Goal: Task Accomplishment & Management: Use online tool/utility

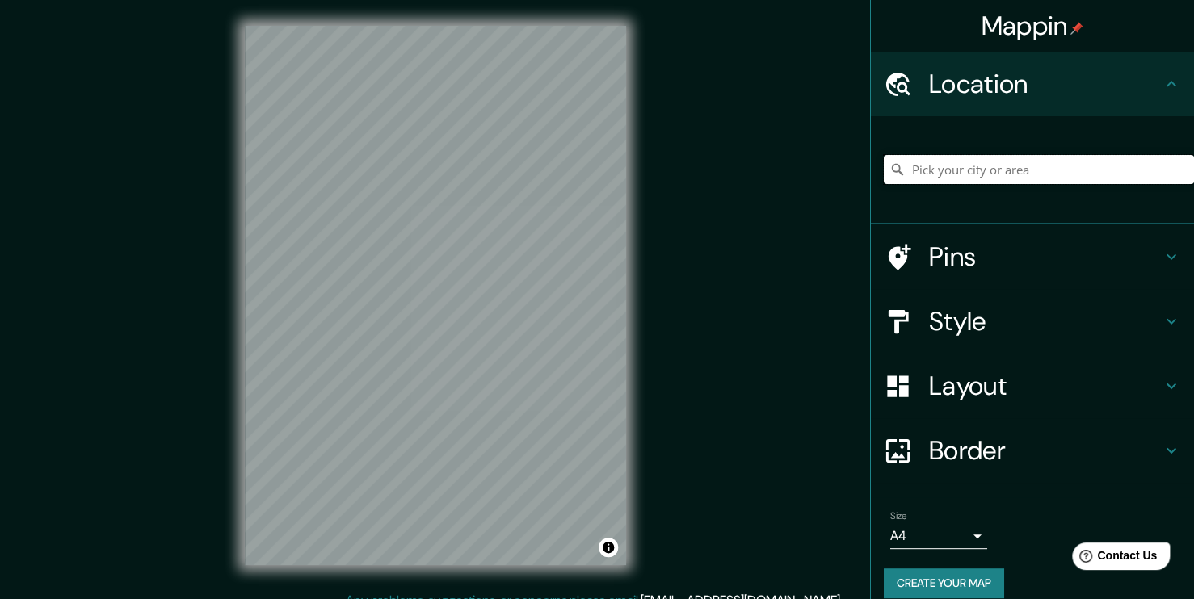
click at [979, 174] on input "Pick your city or area" at bounding box center [1038, 169] width 310 height 29
drag, startPoint x: 779, startPoint y: 378, endPoint x: 857, endPoint y: 320, distance: 96.9
click at [779, 376] on div "Mappin Location Pins Style Layout Border Choose a border. Hint : you can make l…" at bounding box center [597, 308] width 1194 height 617
click at [967, 174] on input "Pick your city or area" at bounding box center [1038, 169] width 310 height 29
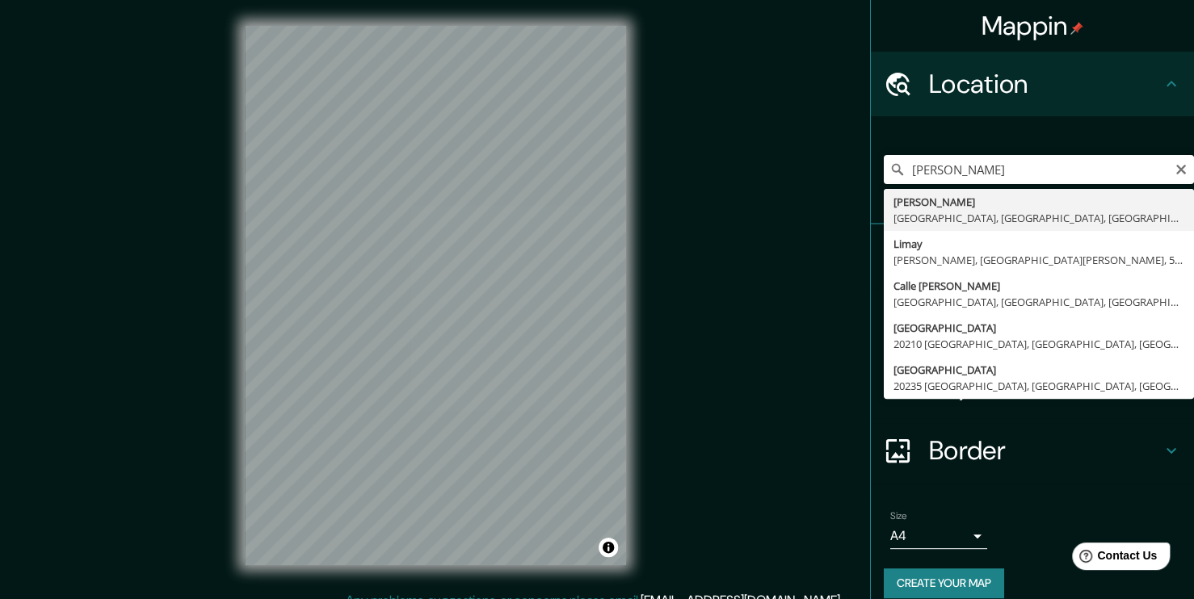
type input "[PERSON_NAME], [GEOGRAPHIC_DATA], [GEOGRAPHIC_DATA], [GEOGRAPHIC_DATA]"
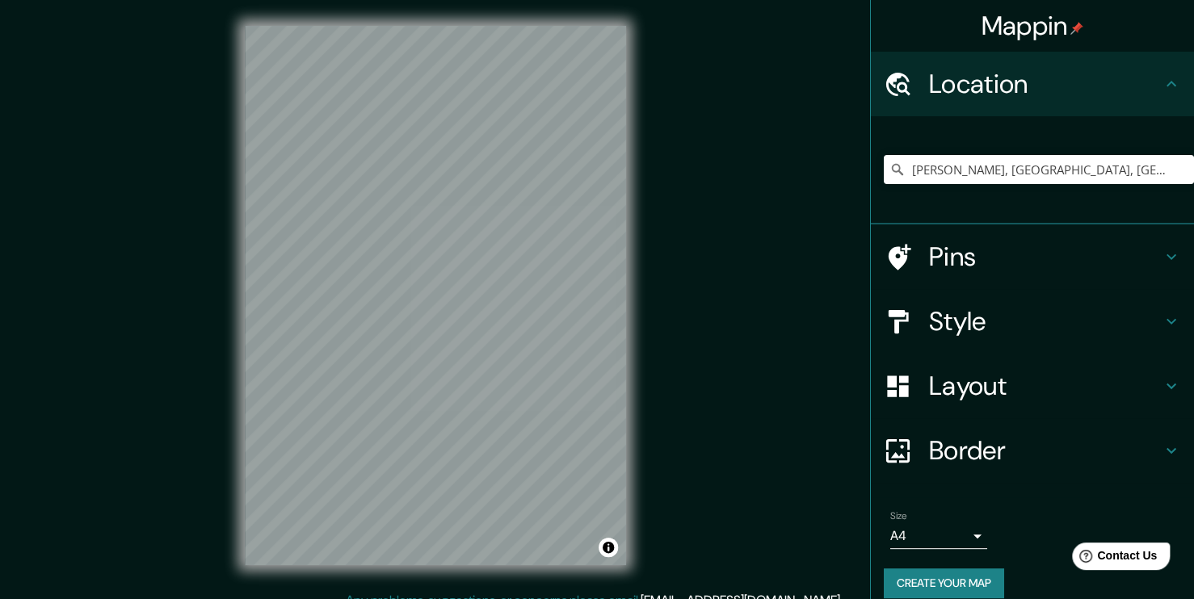
click at [991, 312] on h4 "Style" at bounding box center [1045, 321] width 233 height 32
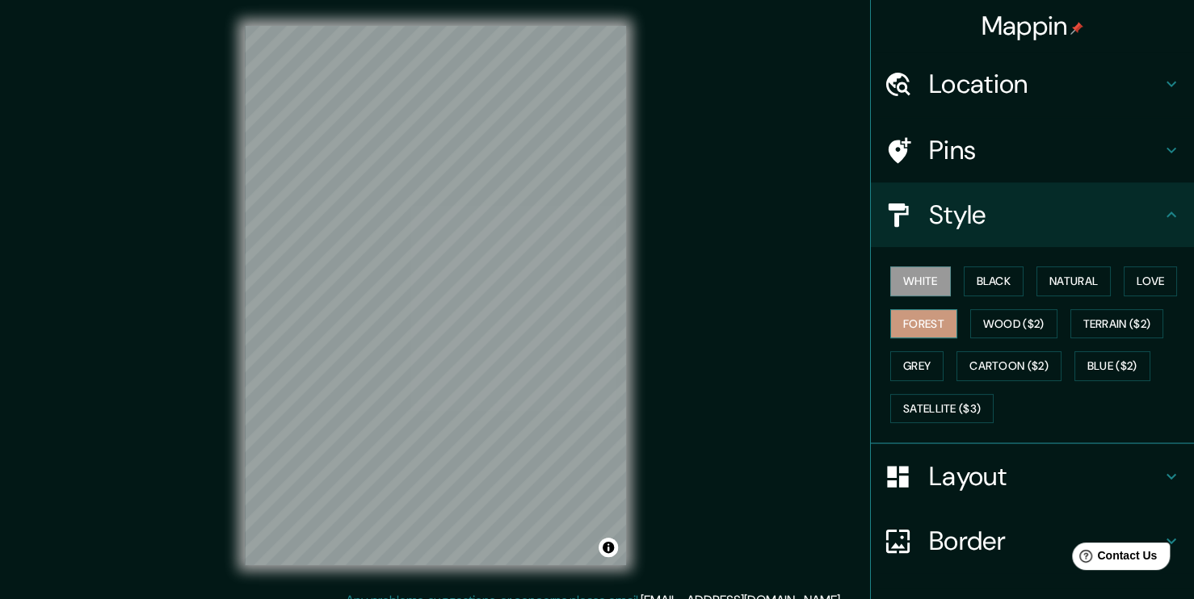
click at [927, 320] on button "Forest" at bounding box center [923, 324] width 67 height 30
click at [1014, 329] on button "Wood ($2)" at bounding box center [1013, 324] width 87 height 30
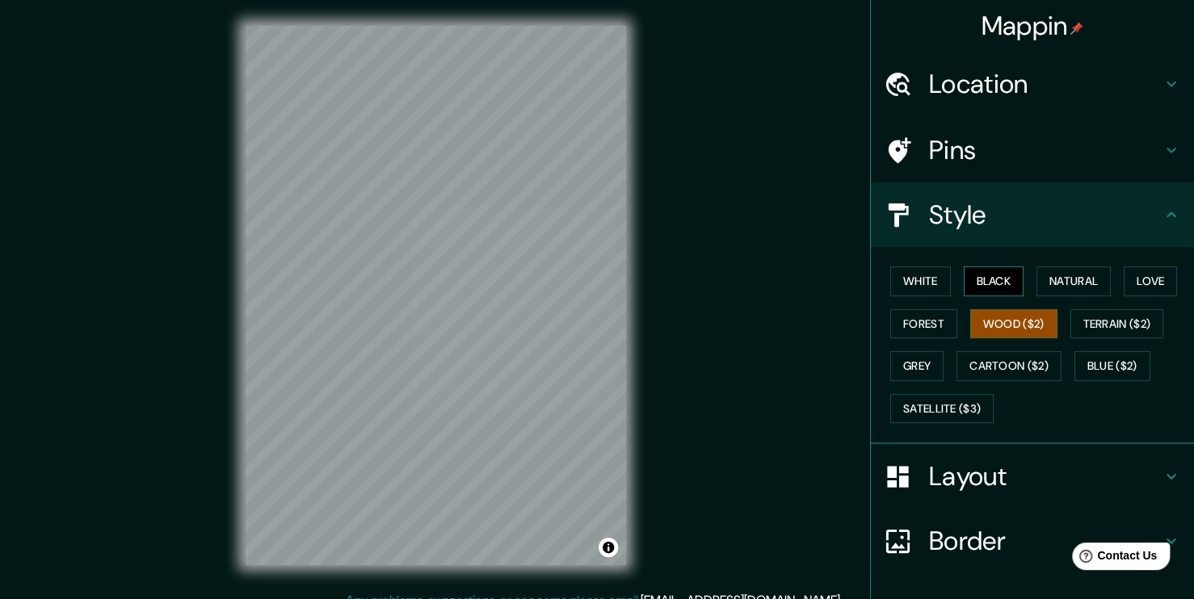
click at [984, 295] on button "Black" at bounding box center [993, 281] width 61 height 30
click at [1036, 279] on button "Natural" at bounding box center [1073, 281] width 74 height 30
click at [966, 204] on h4 "Style" at bounding box center [1045, 215] width 233 height 32
click at [1163, 219] on icon at bounding box center [1170, 214] width 19 height 19
click at [1162, 218] on icon at bounding box center [1170, 214] width 19 height 19
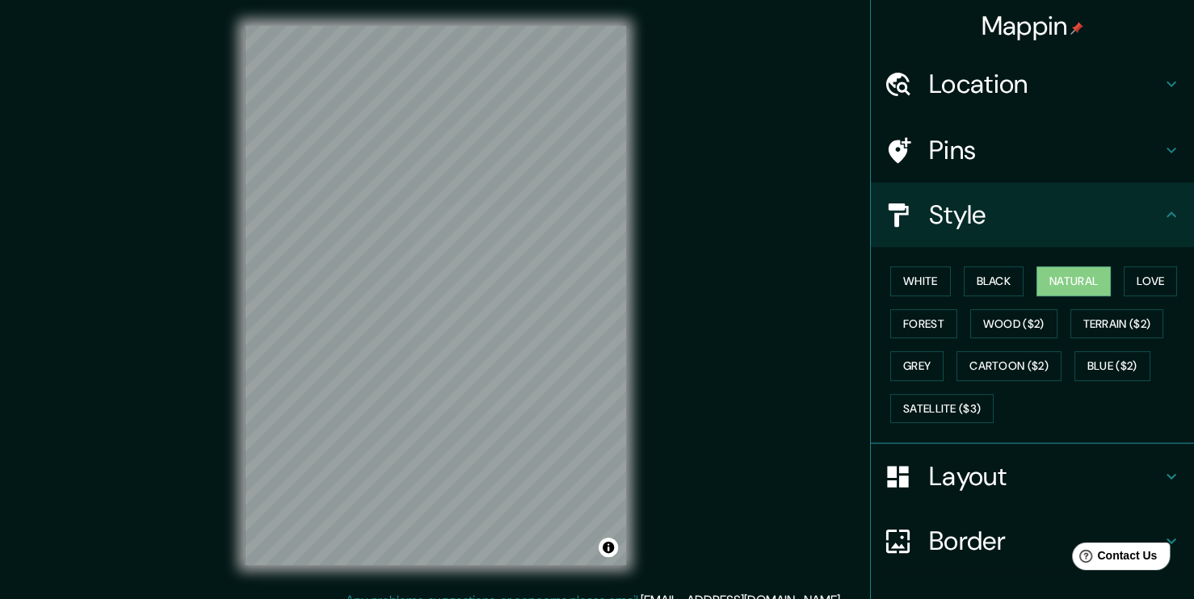
click at [1127, 161] on h4 "Pins" at bounding box center [1045, 150] width 233 height 32
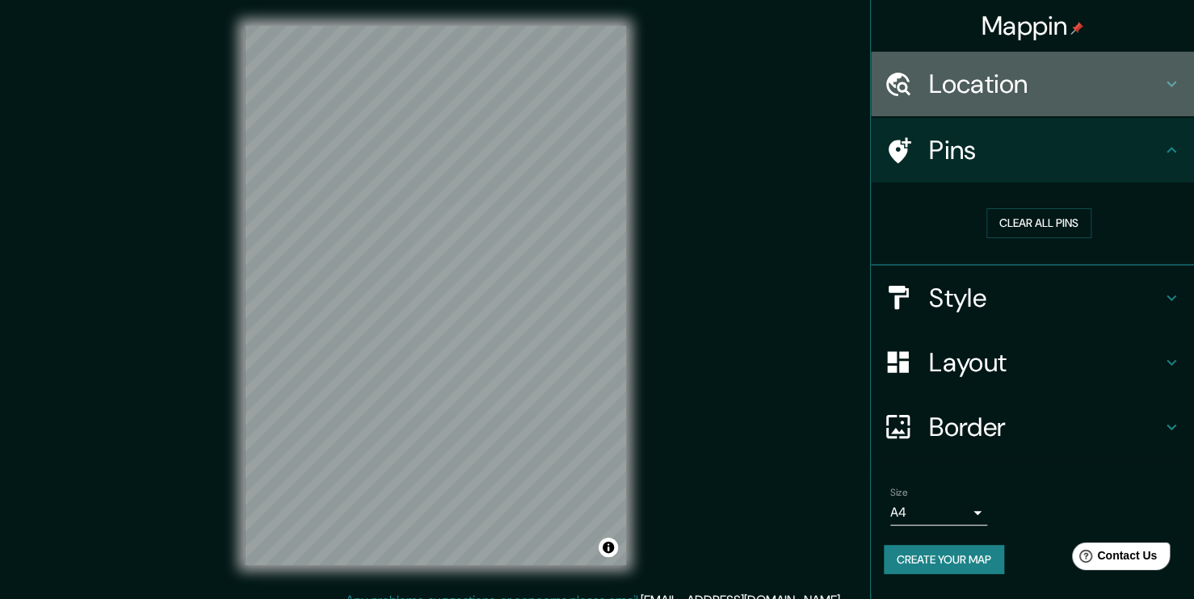
click at [1135, 105] on div "Location" at bounding box center [1032, 84] width 323 height 65
